Goal: Information Seeking & Learning: Learn about a topic

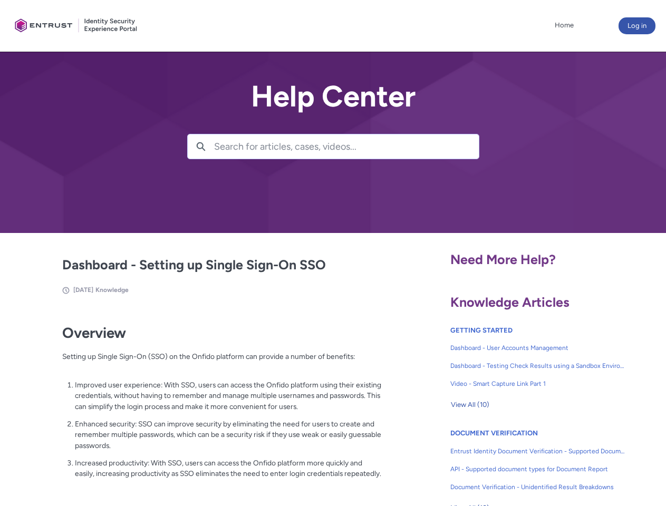
click at [201, 147] on lightning-primitive-icon "button" at bounding box center [200, 146] width 9 height 8
click at [202, 403] on p "Improved user experience: With SSO, users can access the Onfido platform using …" at bounding box center [228, 396] width 307 height 33
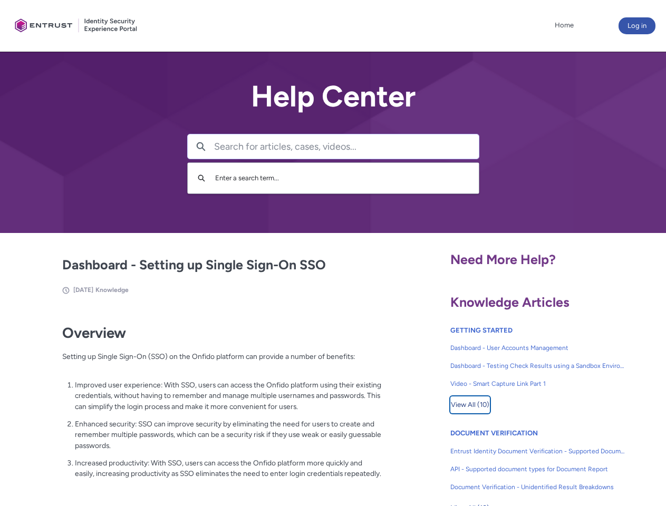
click at [470, 405] on span "View All (10)" at bounding box center [470, 405] width 38 height 16
click at [509, 461] on link "API - Supported document types for Document Report" at bounding box center [537, 469] width 175 height 18
